Goal: Obtain resource: Download file/media

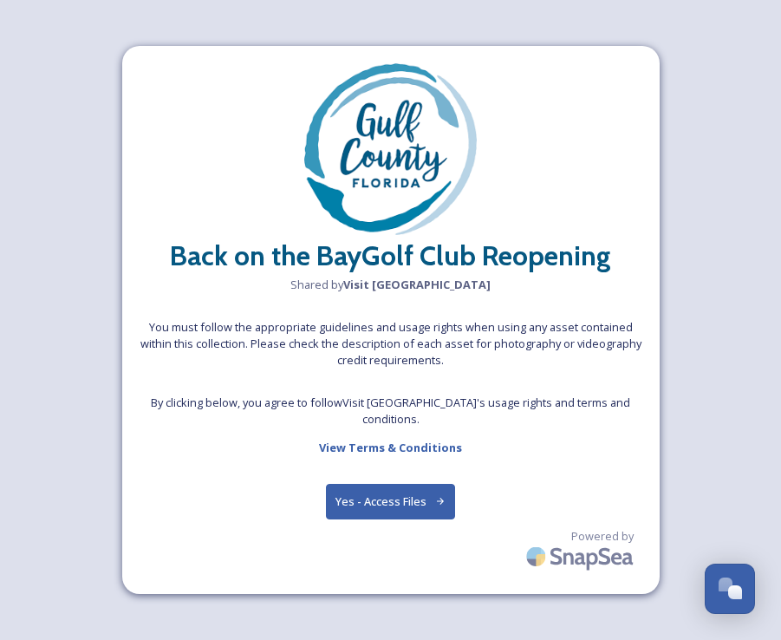
click at [427, 491] on button "Yes - Access Files" at bounding box center [391, 502] width 130 height 36
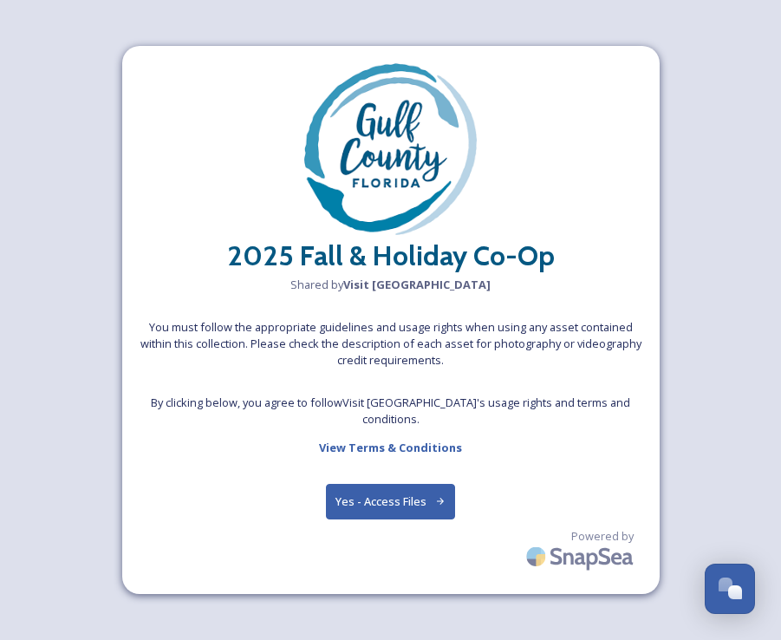
click at [356, 490] on button "Yes - Access Files" at bounding box center [391, 502] width 130 height 36
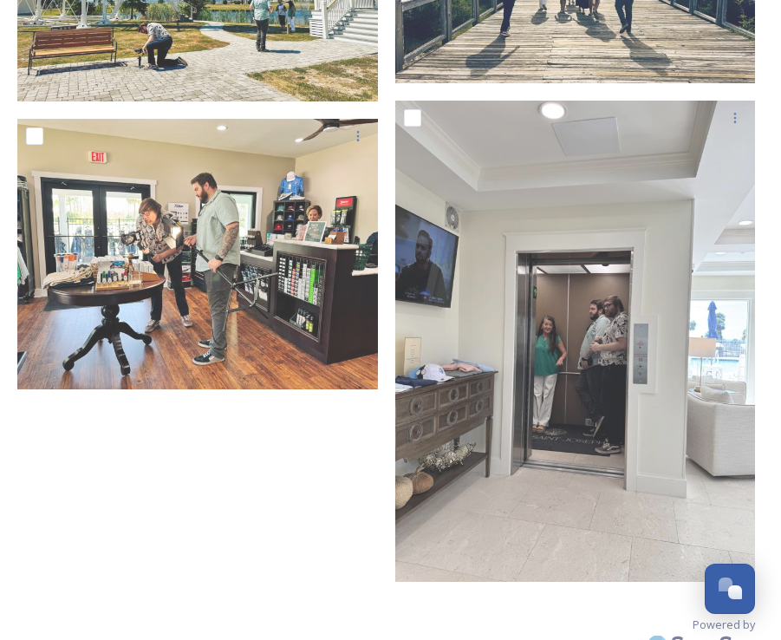
scroll to position [551, 0]
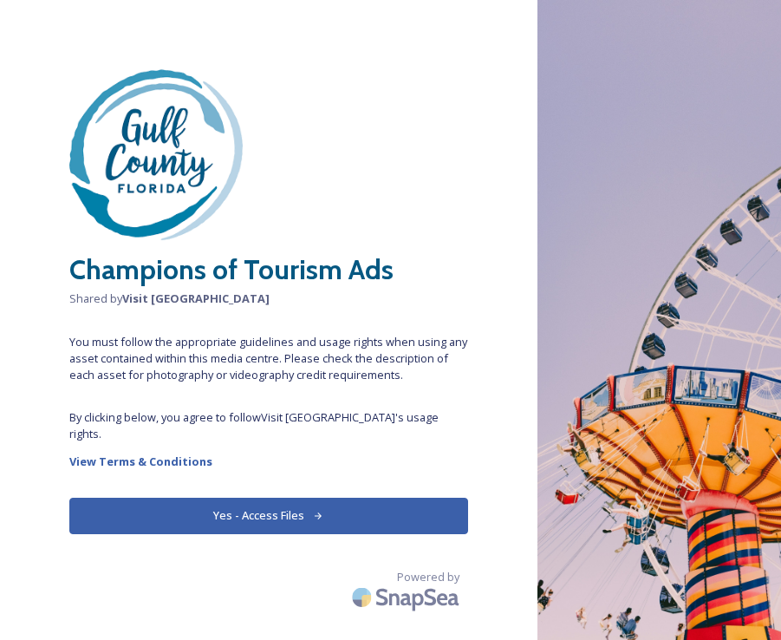
click at [349, 498] on button "Yes - Access Files" at bounding box center [268, 516] width 399 height 36
